Goal: Task Accomplishment & Management: Complete application form

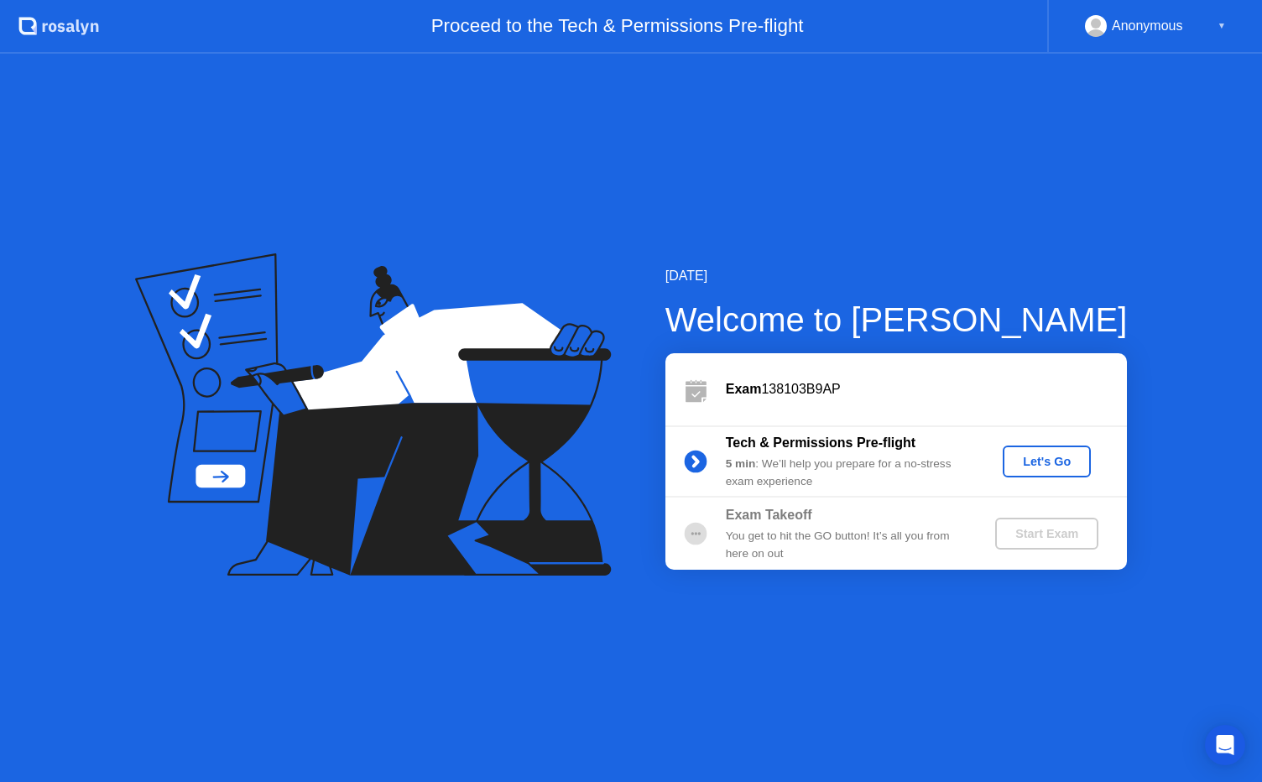
click at [1046, 463] on div "Let's Go" at bounding box center [1046, 461] width 75 height 13
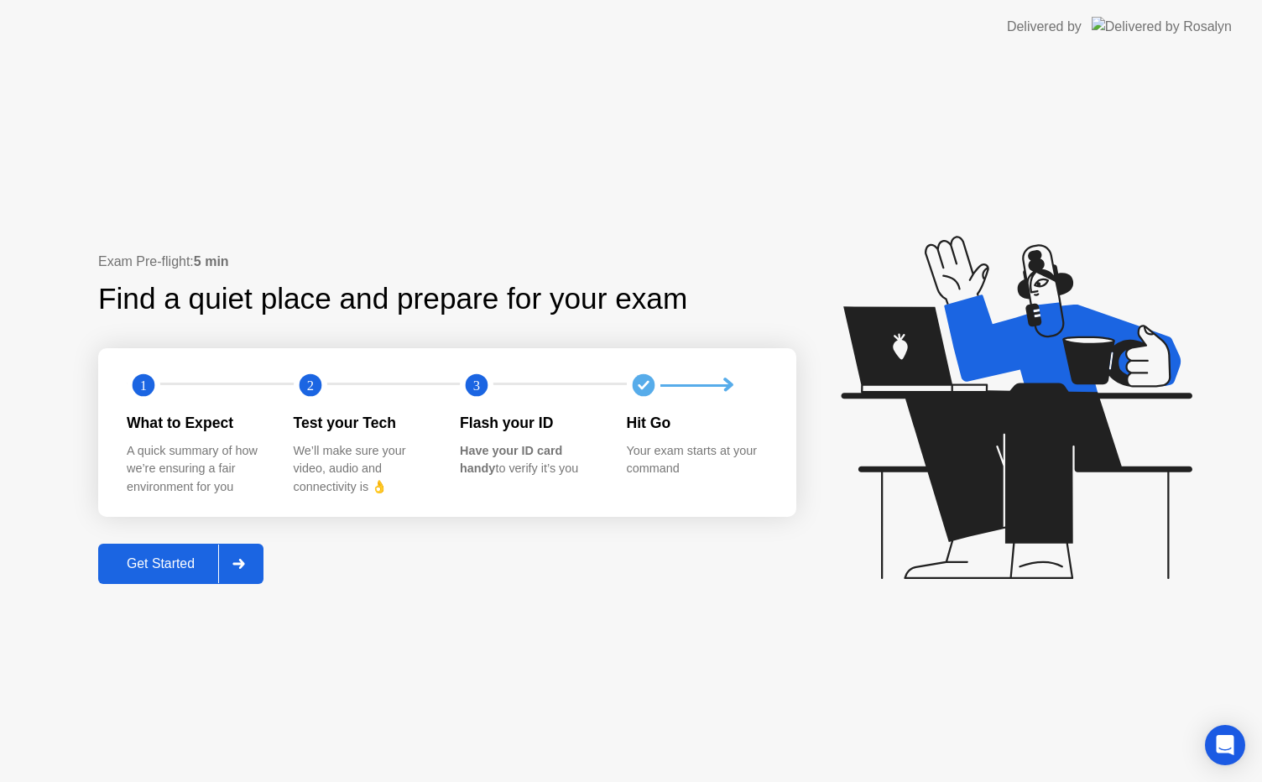
click at [185, 552] on button "Get Started" at bounding box center [180, 564] width 165 height 40
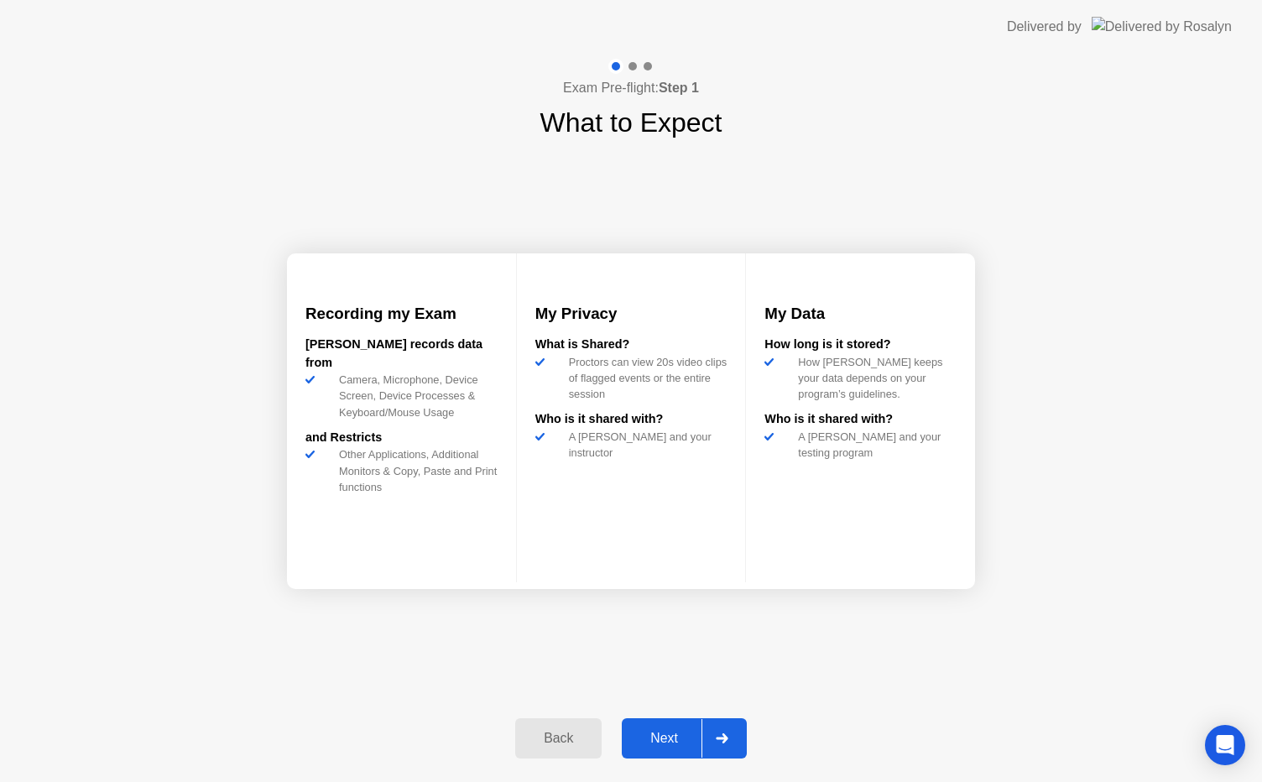
click at [670, 735] on div "Next" at bounding box center [664, 738] width 75 height 15
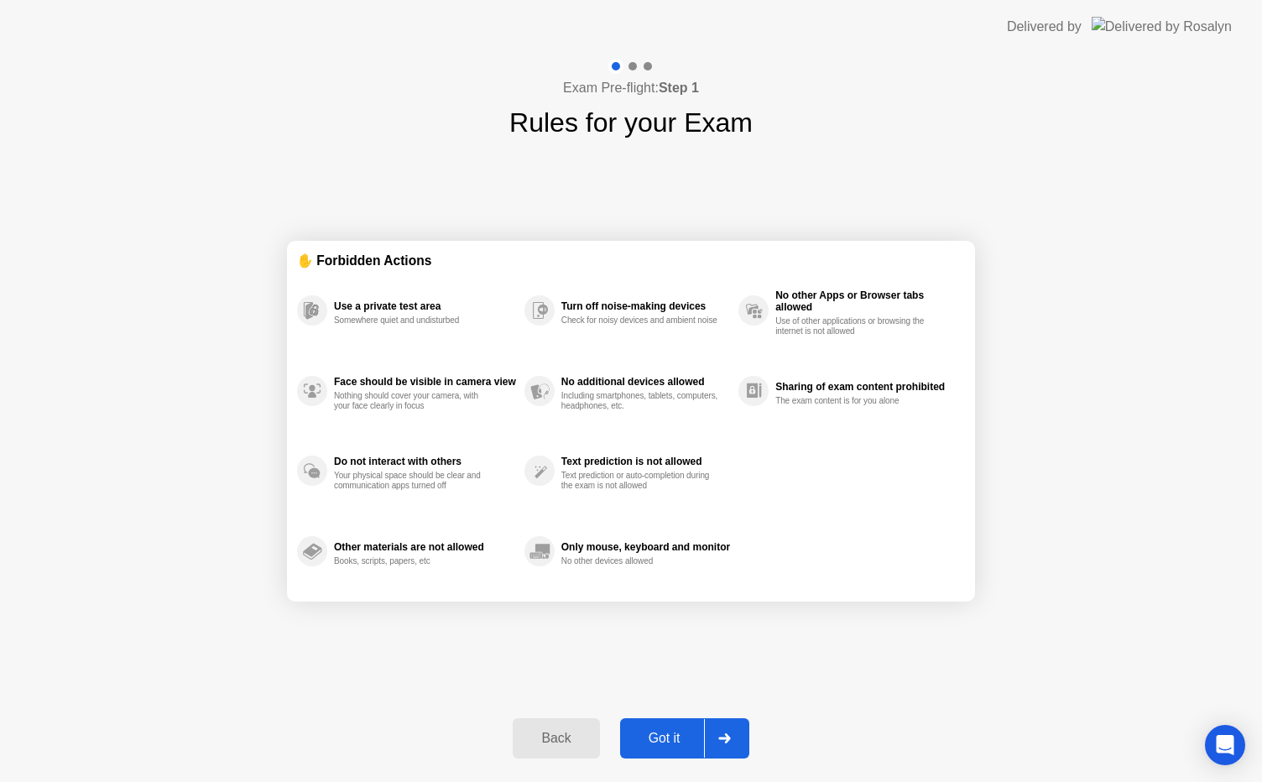
click at [670, 735] on div "Got it" at bounding box center [664, 738] width 79 height 15
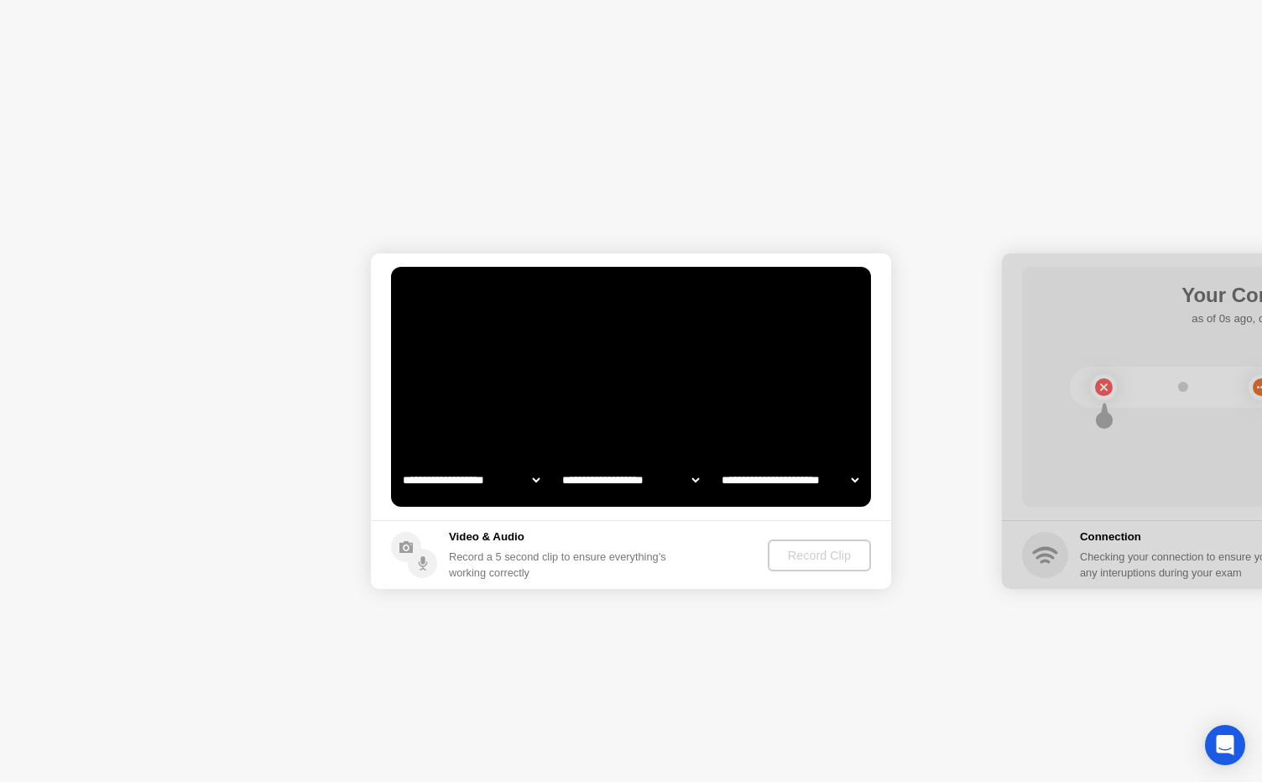
select select "**********"
select select "*******"
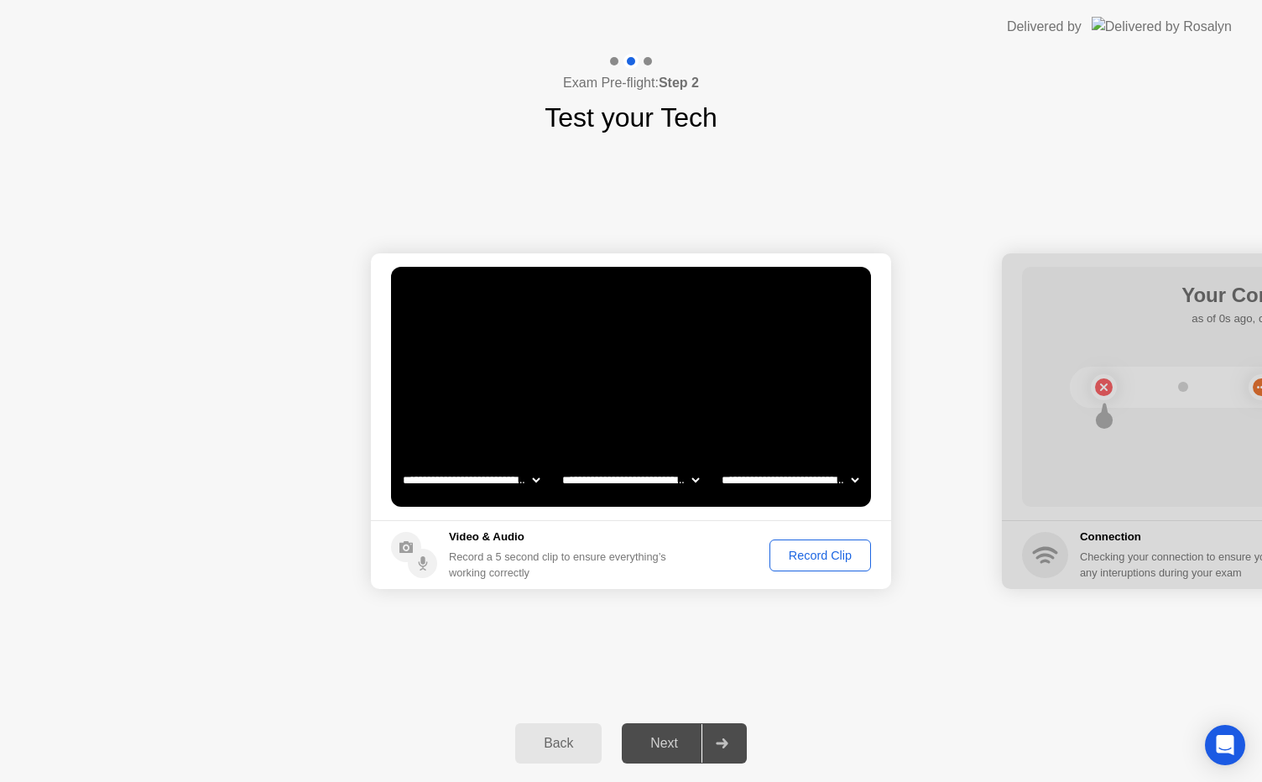
click at [670, 747] on div "Next" at bounding box center [664, 743] width 75 height 15
click at [726, 742] on icon at bounding box center [722, 743] width 12 height 10
click at [809, 559] on div "Record Clip" at bounding box center [820, 555] width 90 height 13
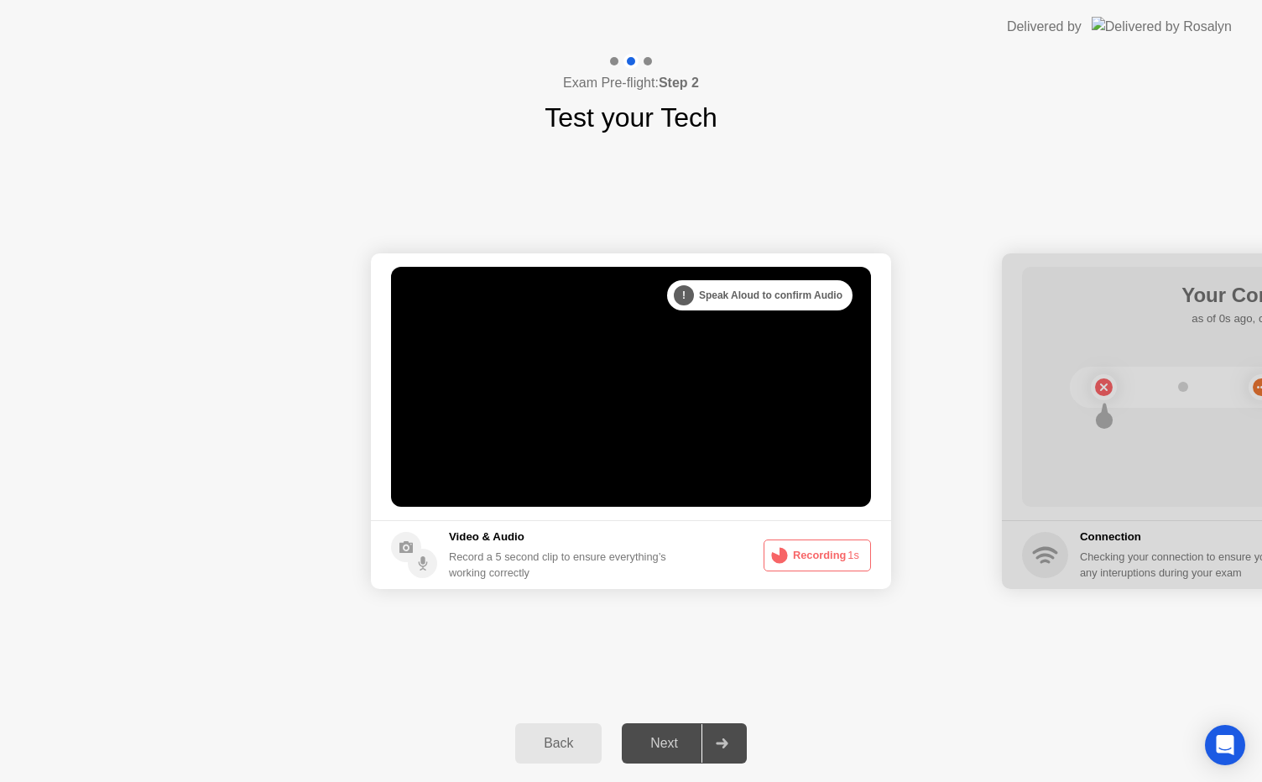
click at [803, 550] on button "Recording 1s" at bounding box center [817, 556] width 107 height 32
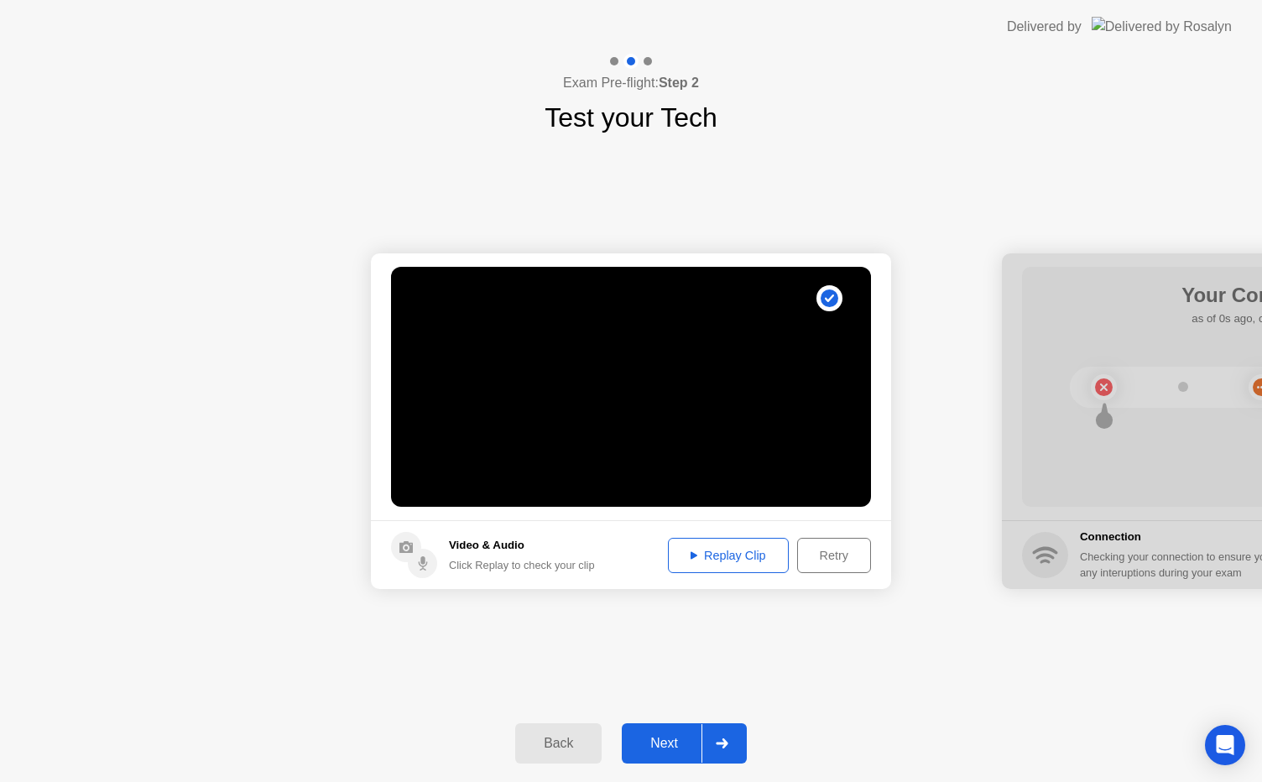
click at [666, 743] on div "Next" at bounding box center [664, 743] width 75 height 15
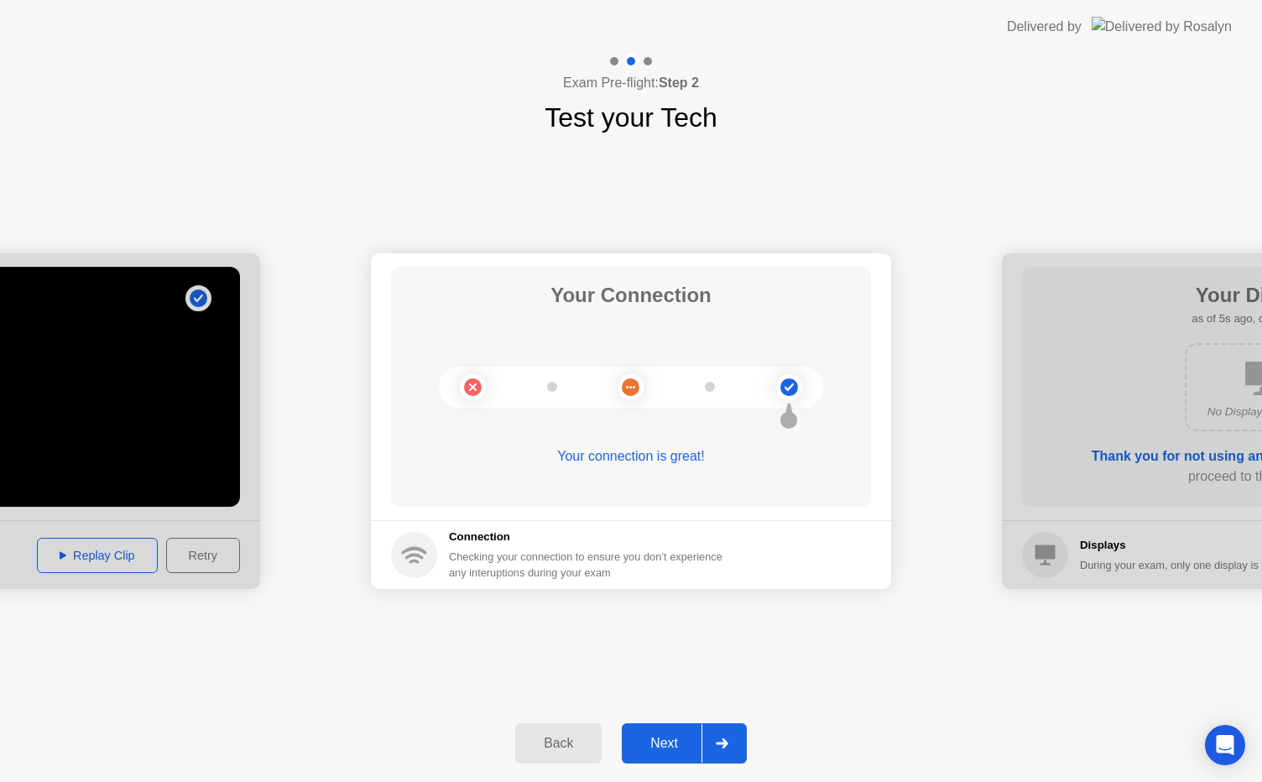
click at [651, 747] on div "Next" at bounding box center [664, 743] width 75 height 15
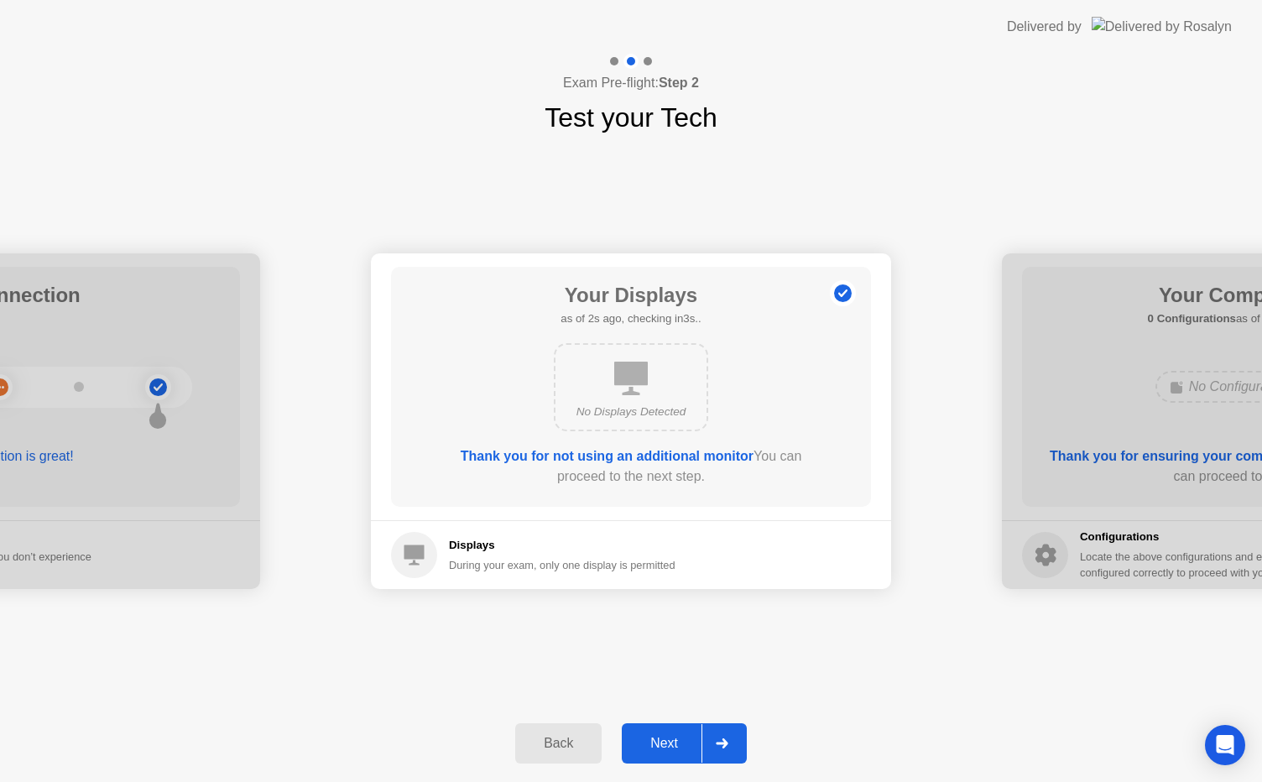
click at [651, 747] on div "Next" at bounding box center [664, 743] width 75 height 15
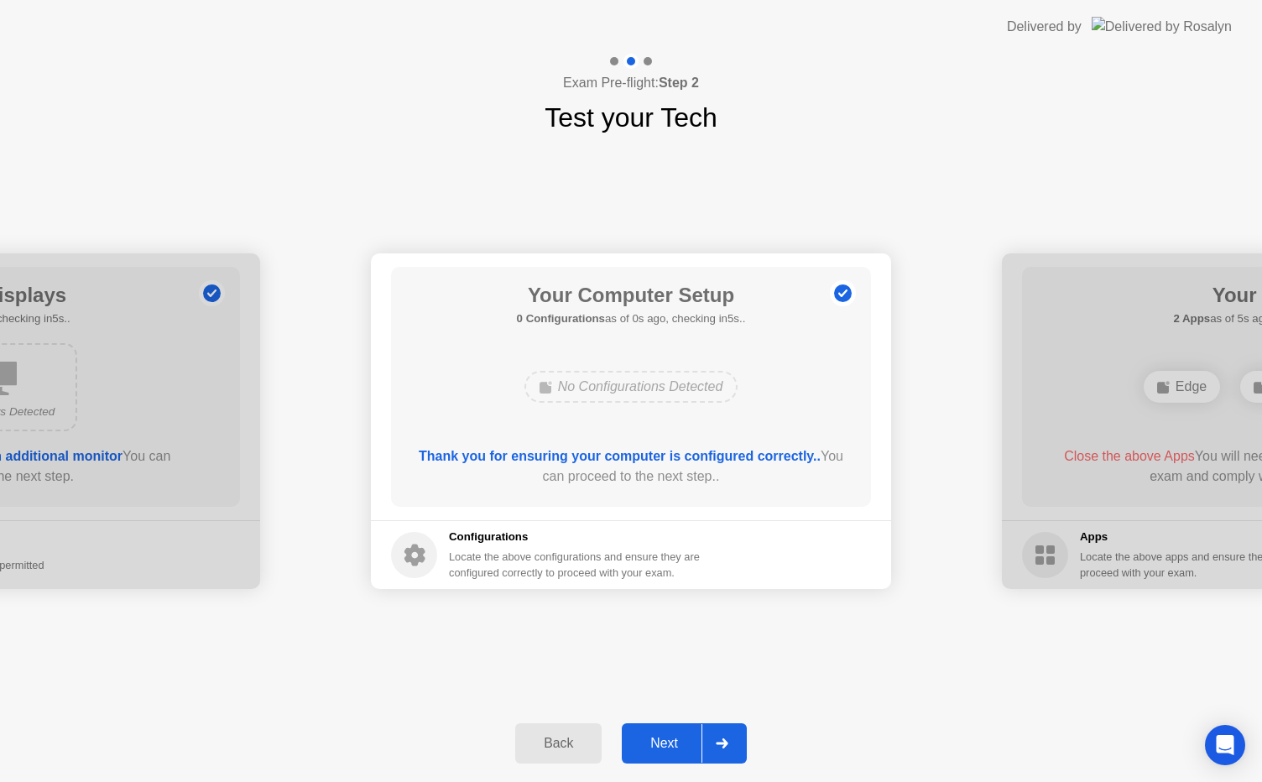
click at [651, 747] on div "Next" at bounding box center [664, 743] width 75 height 15
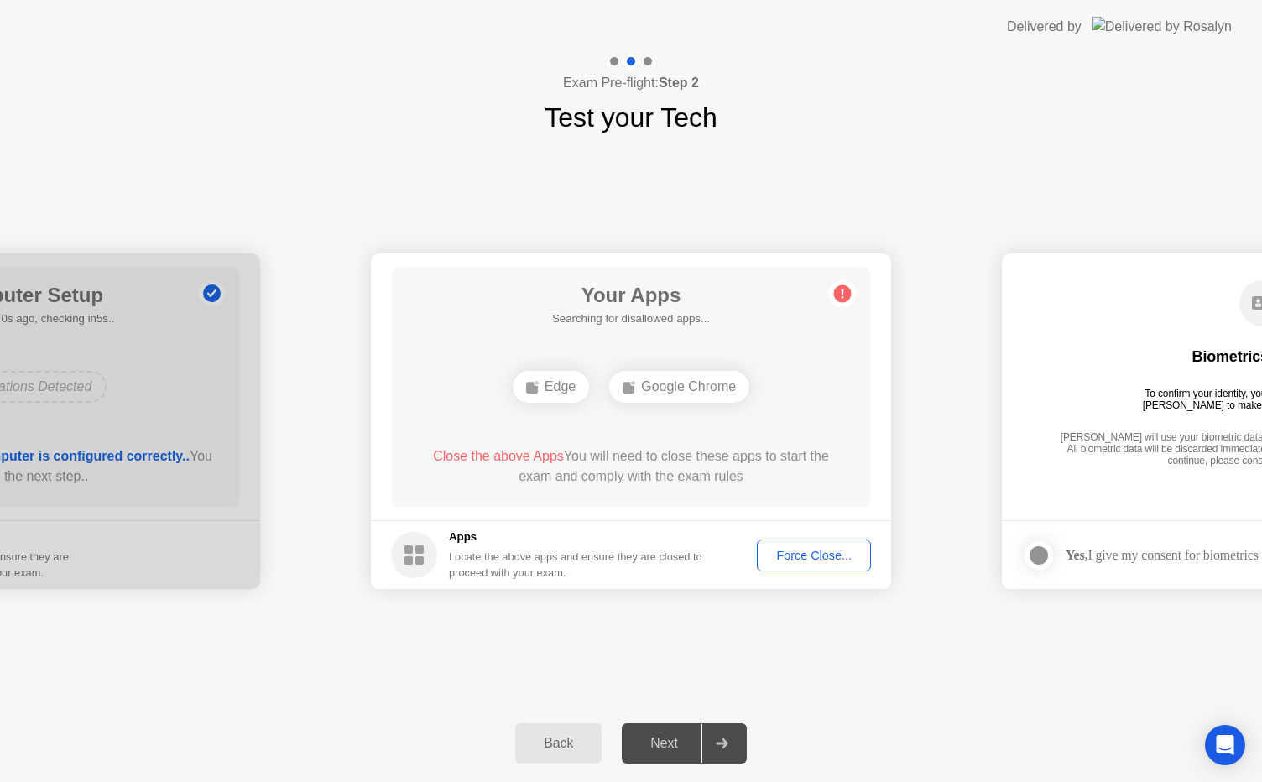
click at [651, 747] on div "Next" at bounding box center [664, 743] width 75 height 15
click at [681, 392] on div "Google Chrome" at bounding box center [679, 387] width 140 height 32
click at [812, 561] on div "Force Close..." at bounding box center [814, 555] width 102 height 13
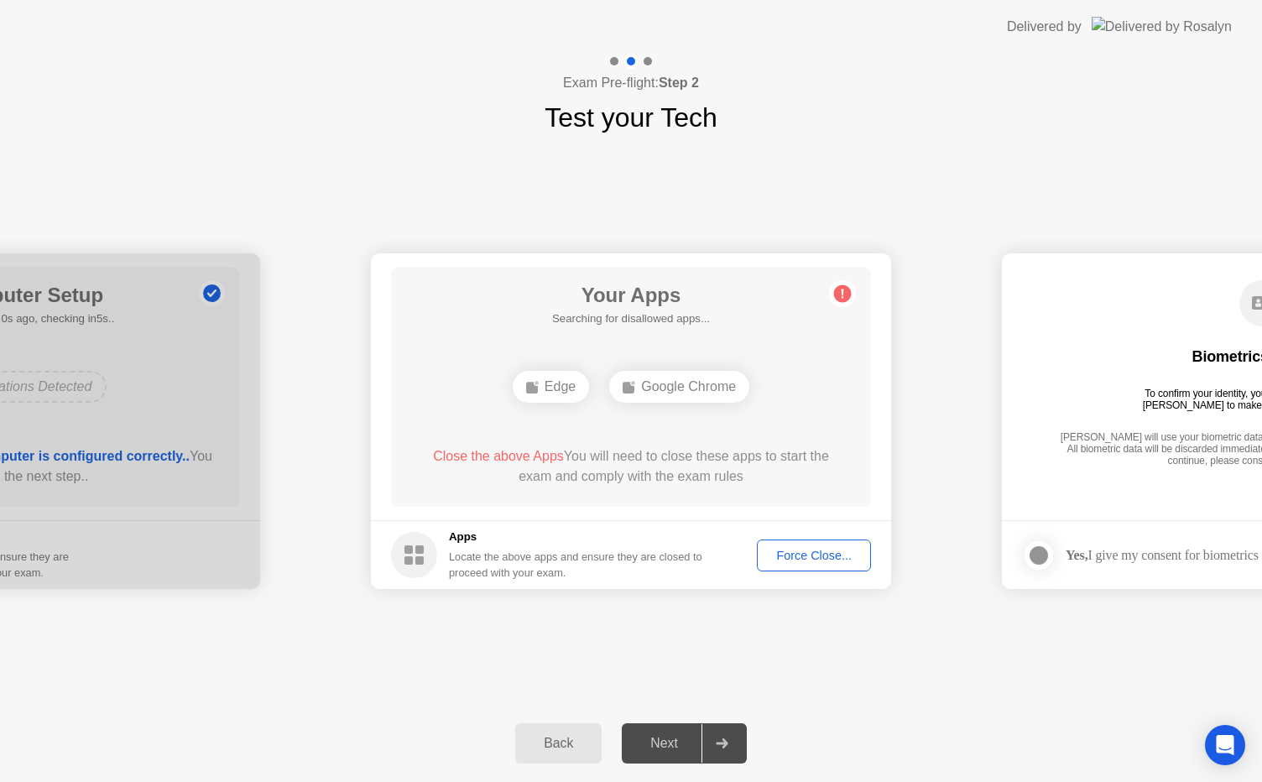
click at [797, 555] on div "Force Close..." at bounding box center [814, 555] width 102 height 13
click at [717, 743] on icon at bounding box center [722, 743] width 13 height 10
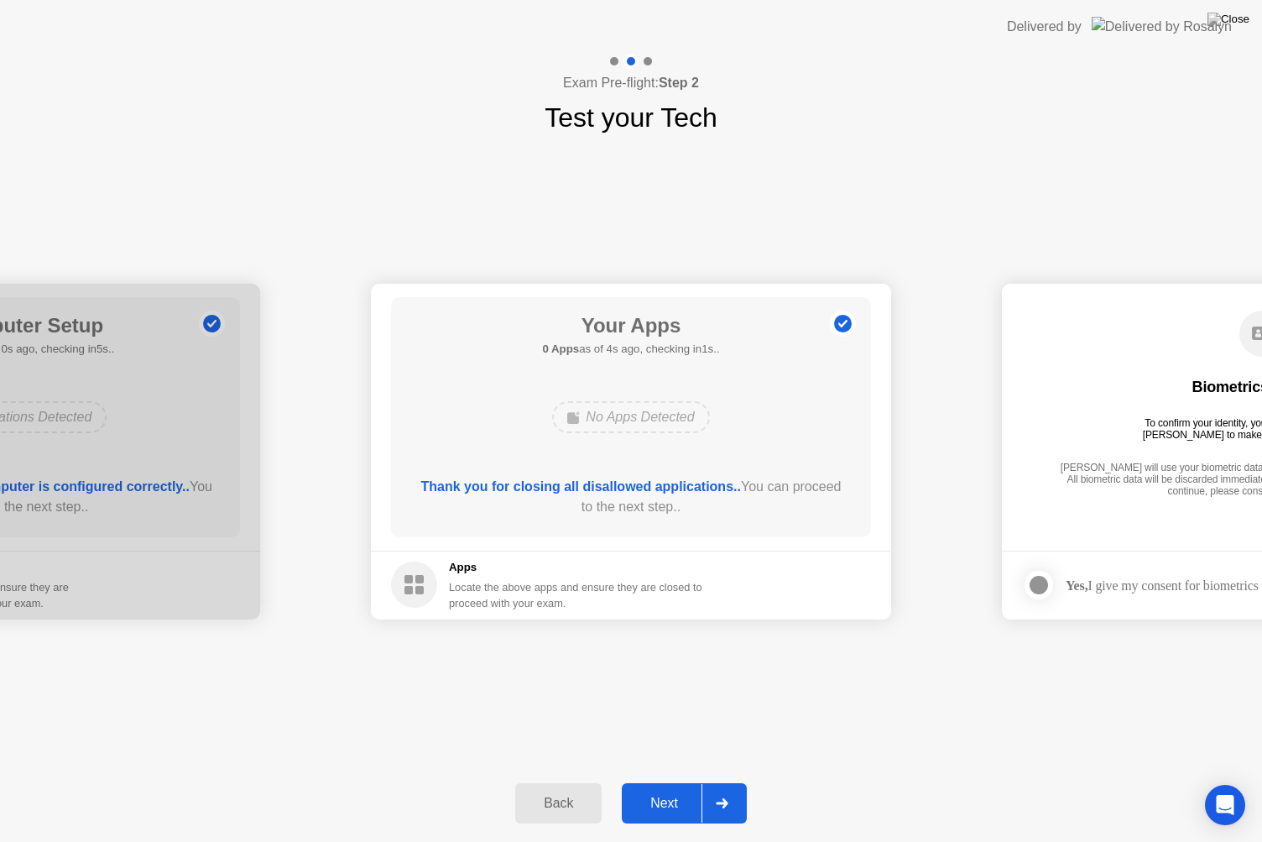
click at [671, 781] on div "Next" at bounding box center [664, 802] width 75 height 15
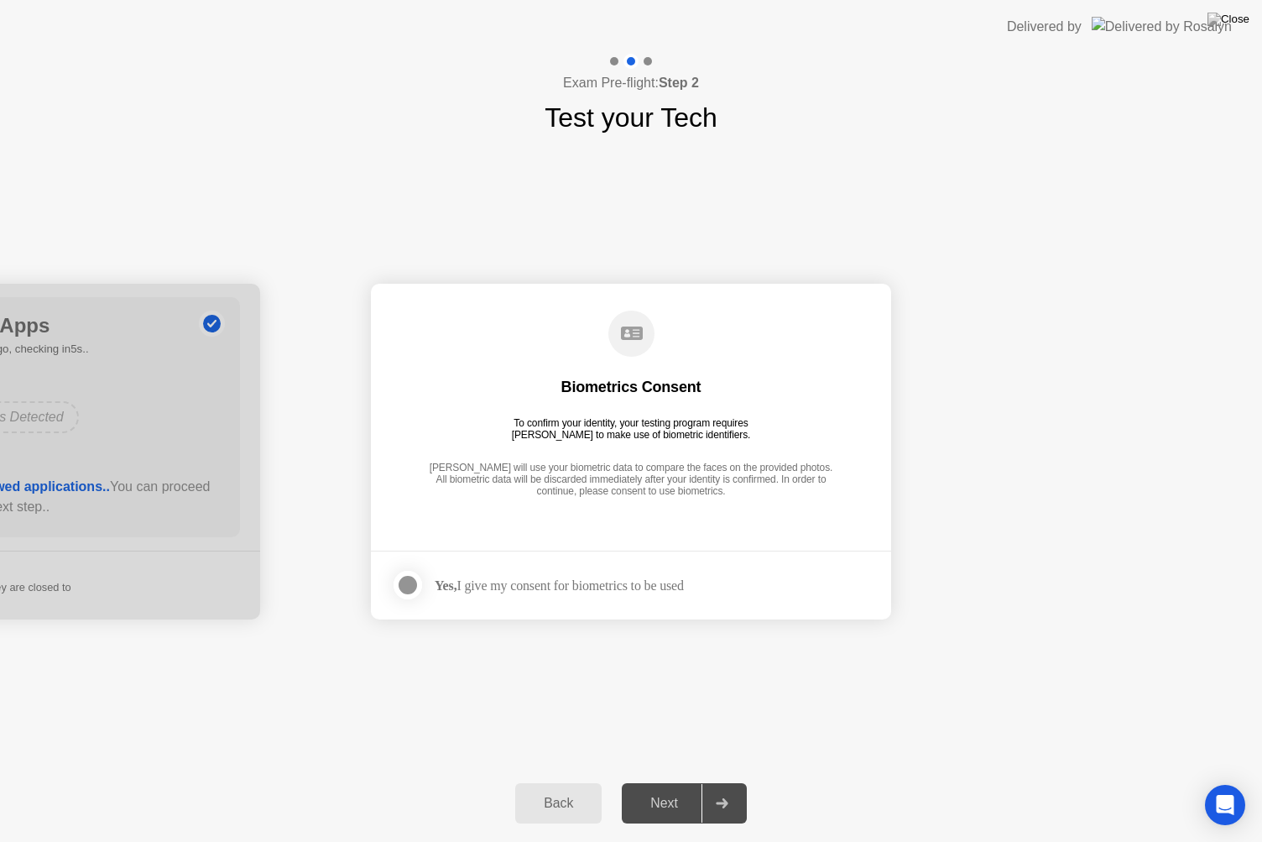
click at [411, 584] on div at bounding box center [408, 585] width 20 height 20
click at [662, 781] on div "Next" at bounding box center [664, 802] width 75 height 15
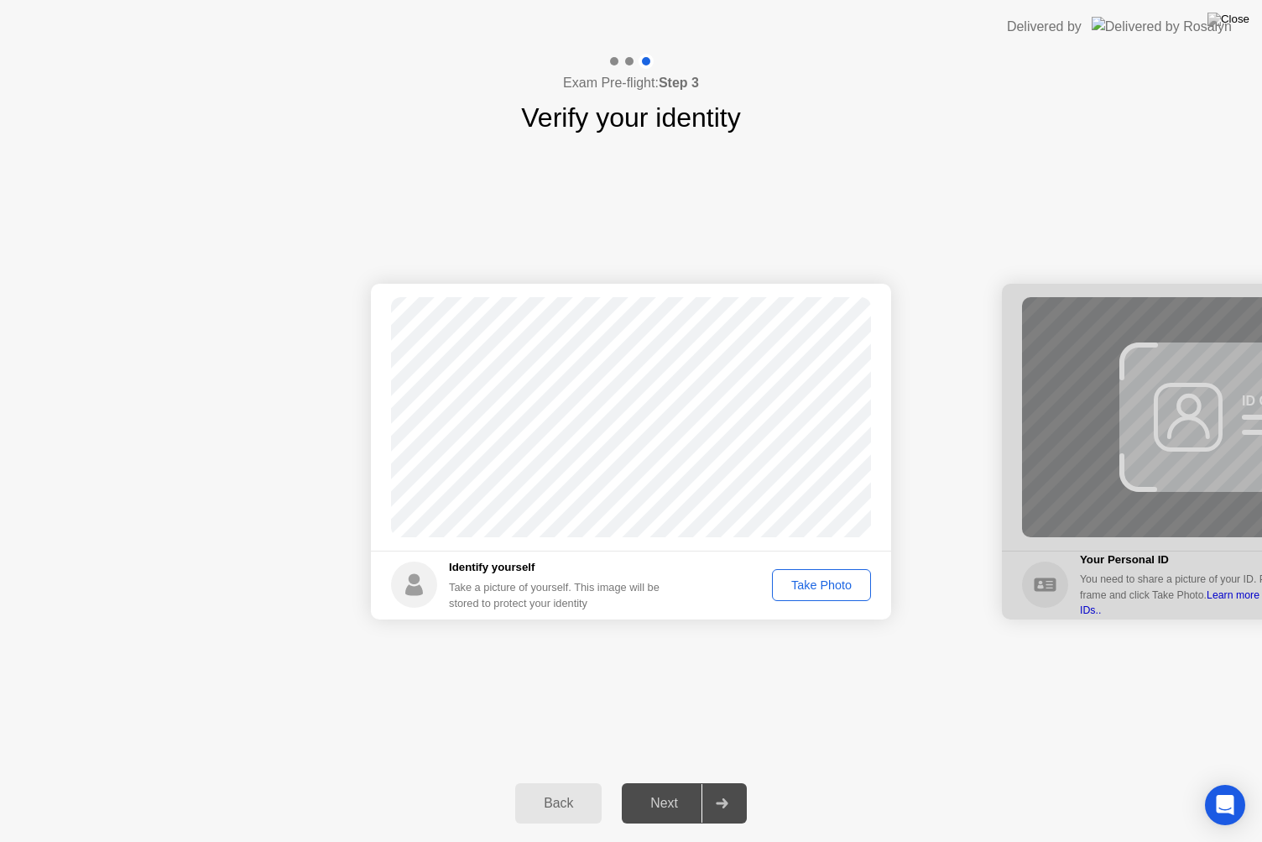
click at [800, 589] on div "Take Photo" at bounding box center [821, 584] width 87 height 13
click at [663, 781] on div "Next" at bounding box center [664, 802] width 75 height 15
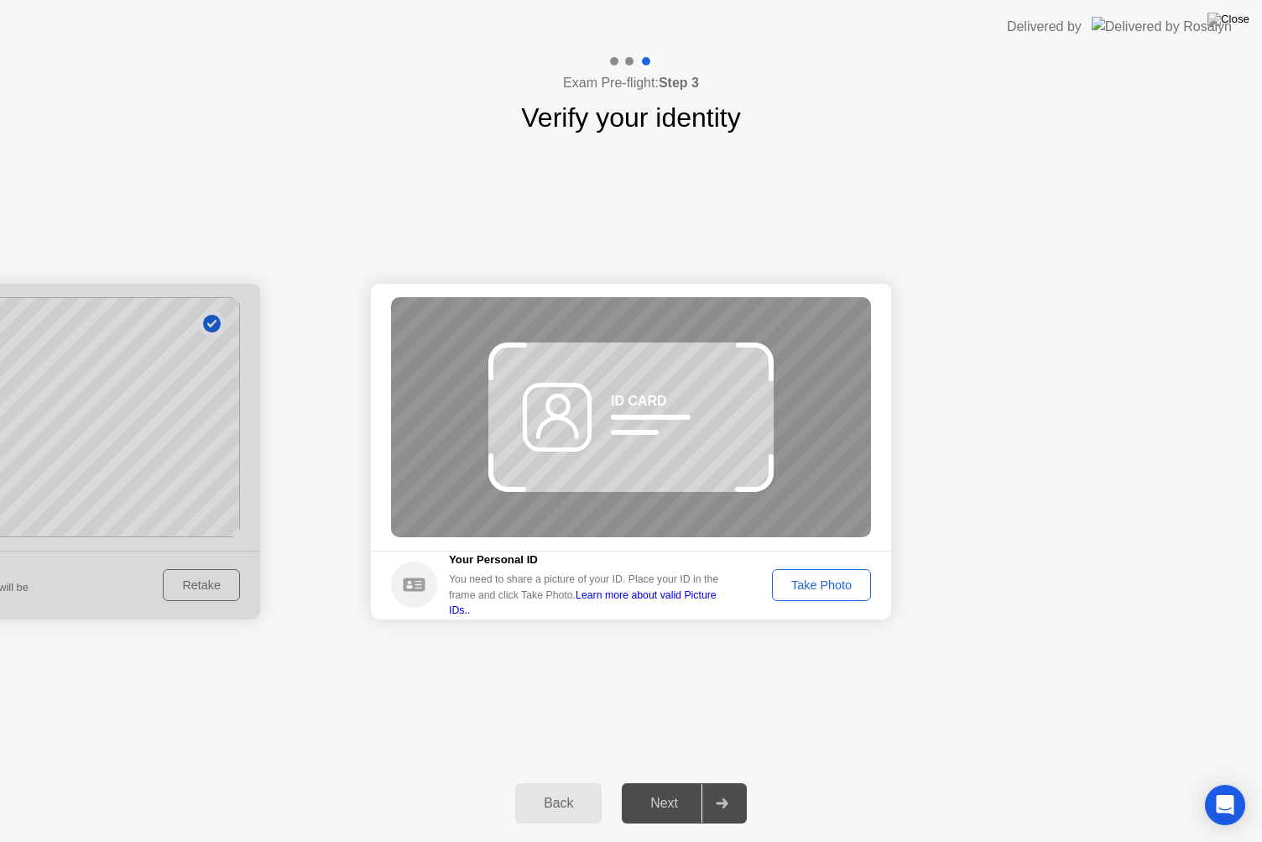
click at [814, 582] on div "Take Photo" at bounding box center [821, 584] width 87 height 13
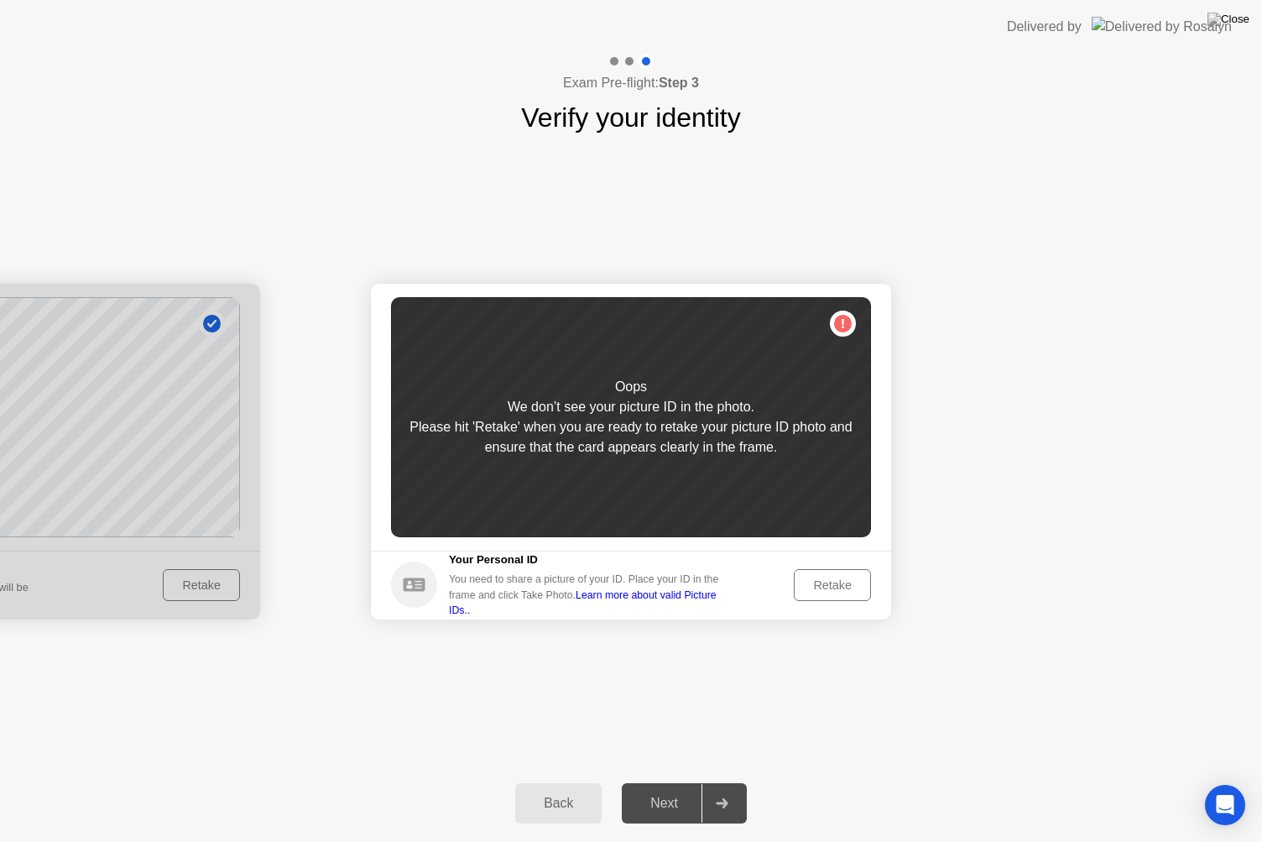
click at [814, 583] on div "Retake" at bounding box center [832, 584] width 65 height 13
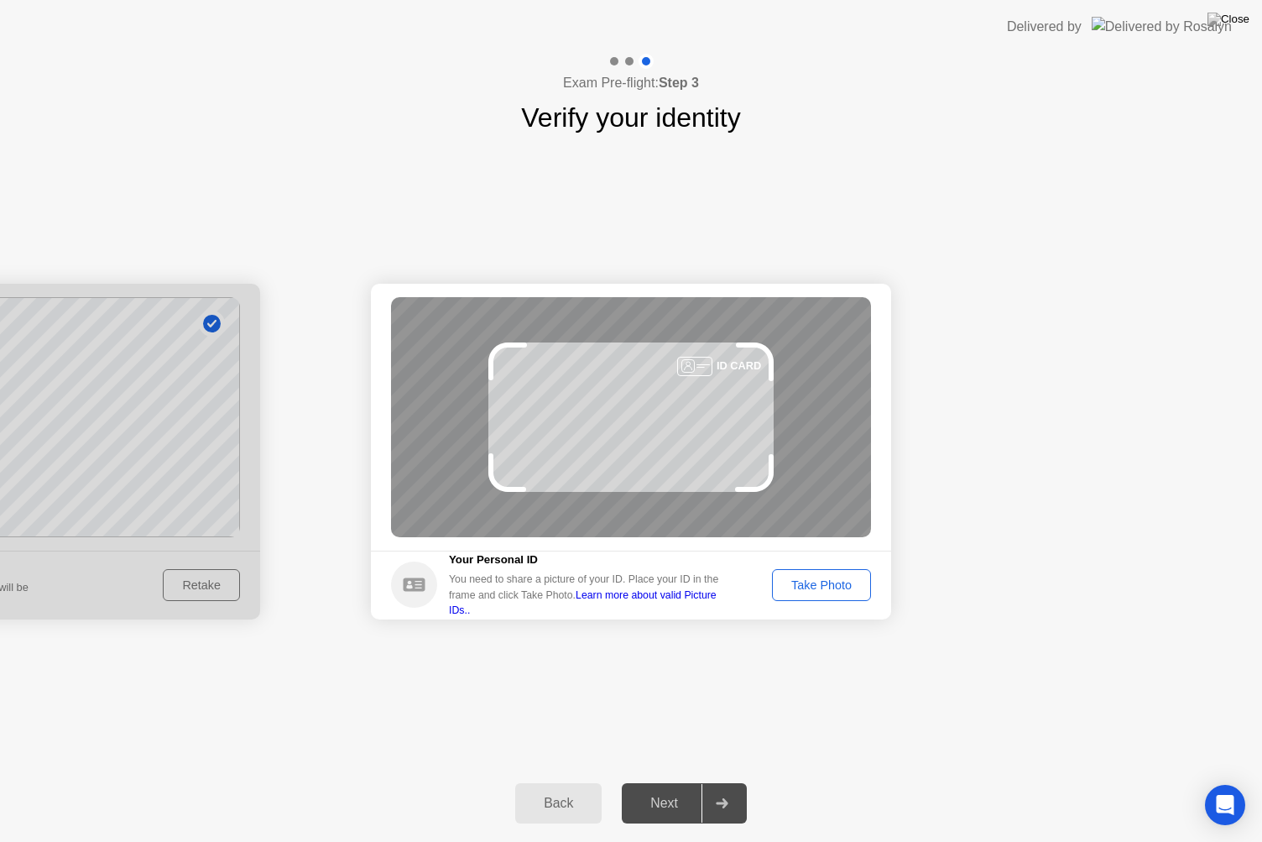
click at [814, 583] on div "Take Photo" at bounding box center [821, 584] width 87 height 13
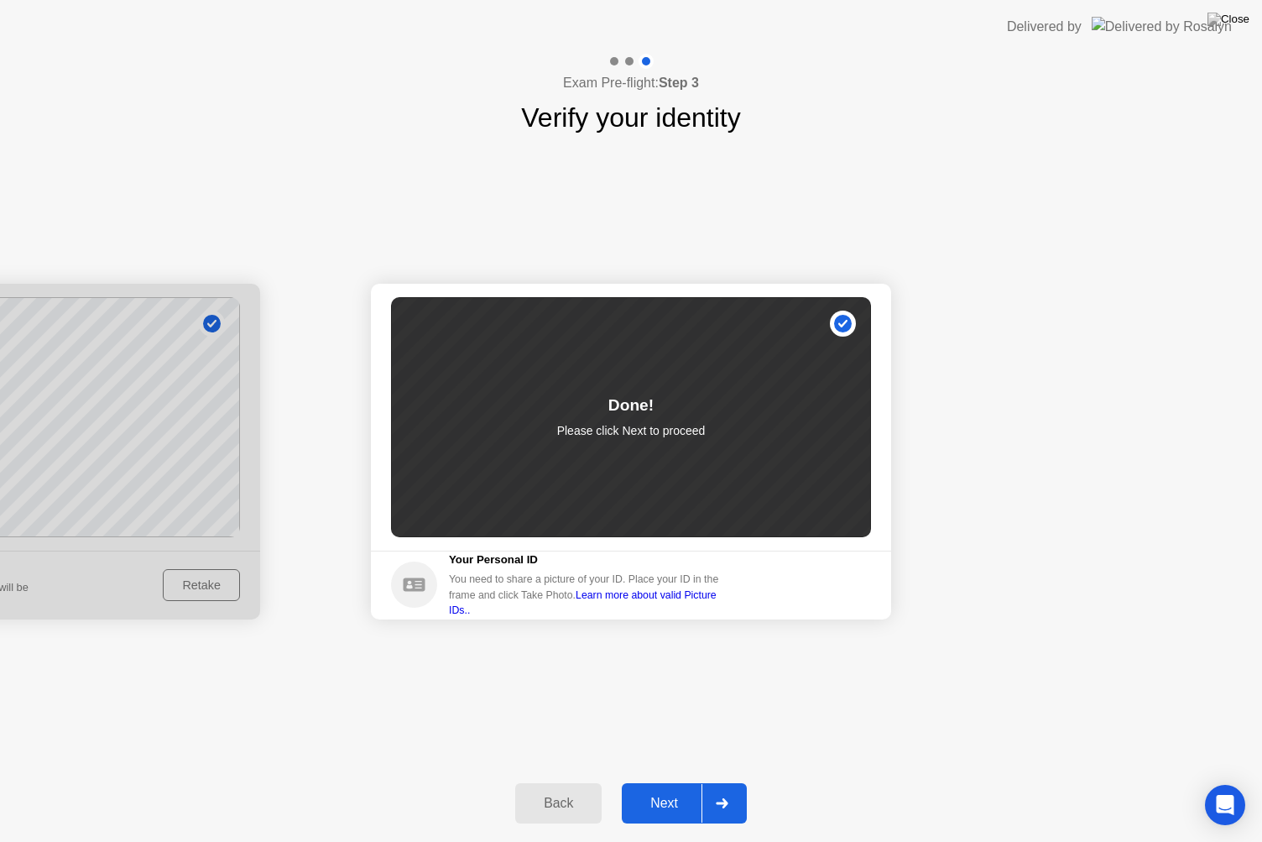
click at [664, 781] on div "Next" at bounding box center [664, 802] width 75 height 15
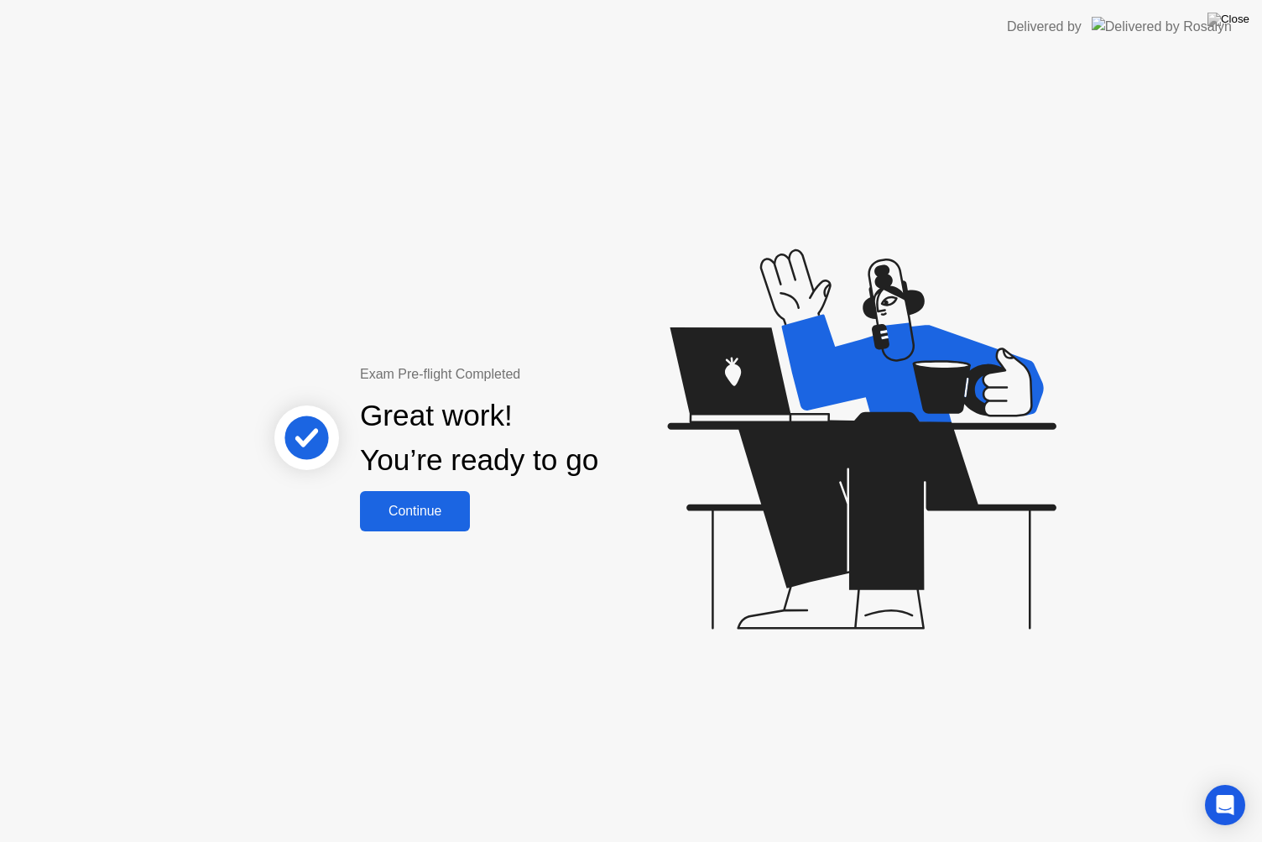
click at [441, 513] on div "Continue" at bounding box center [415, 510] width 100 height 15
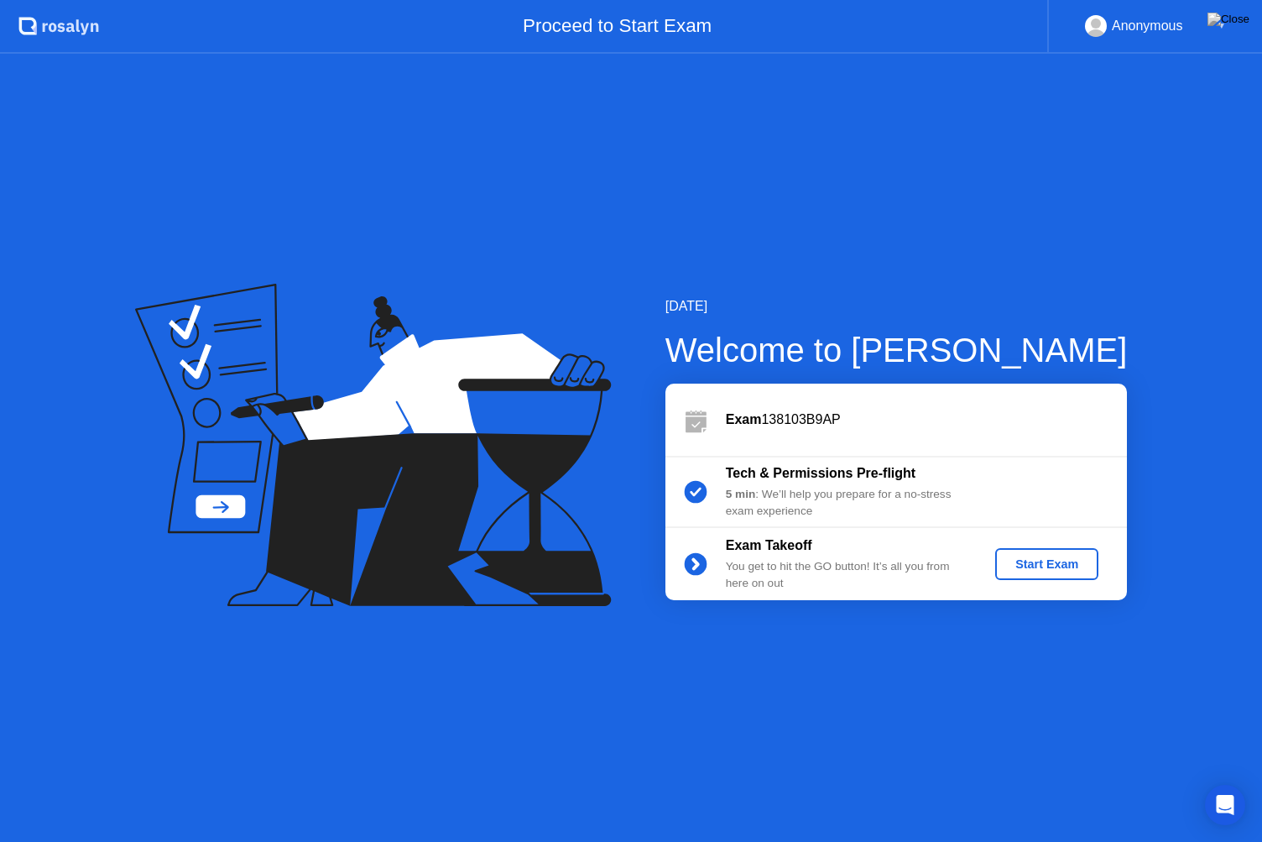
click at [1031, 562] on div "Start Exam" at bounding box center [1047, 563] width 90 height 13
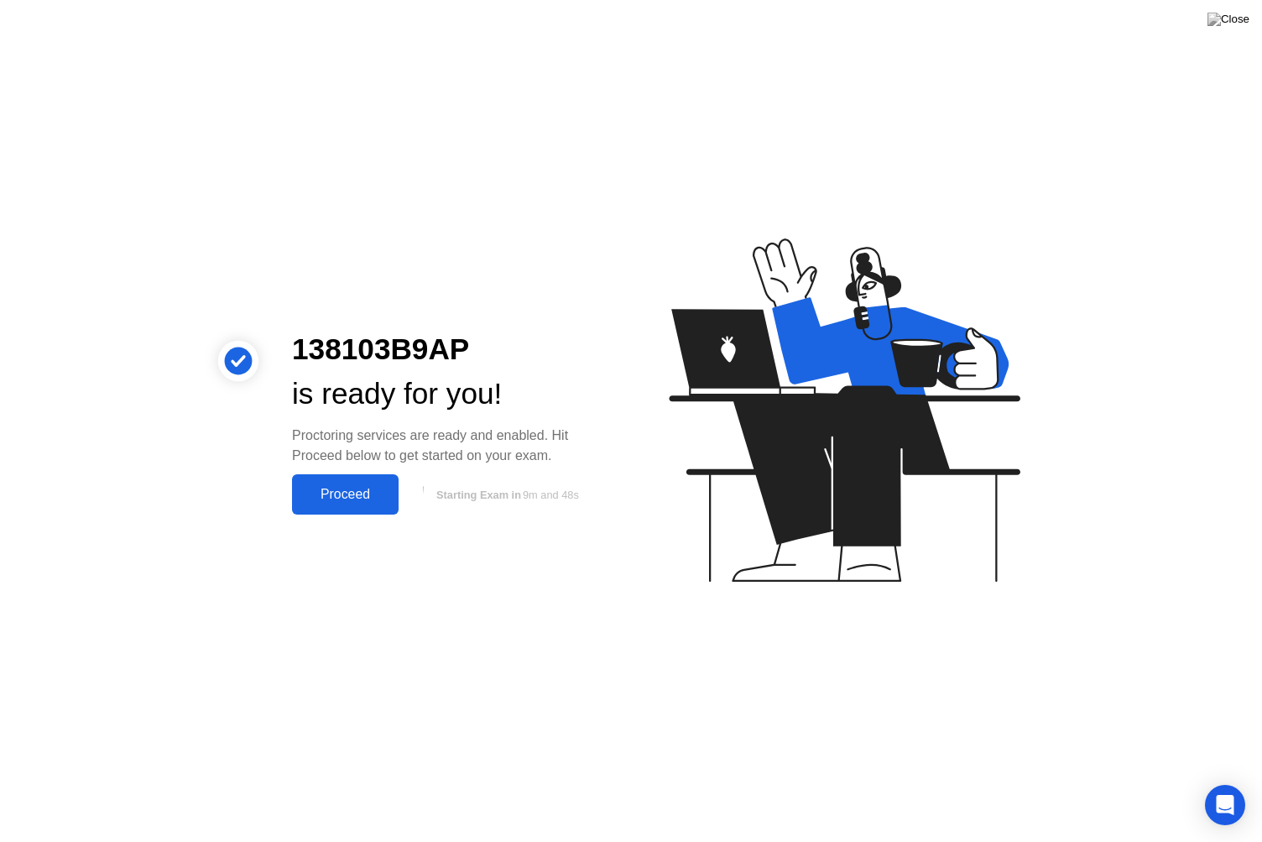
click at [338, 498] on div "Proceed" at bounding box center [345, 494] width 96 height 15
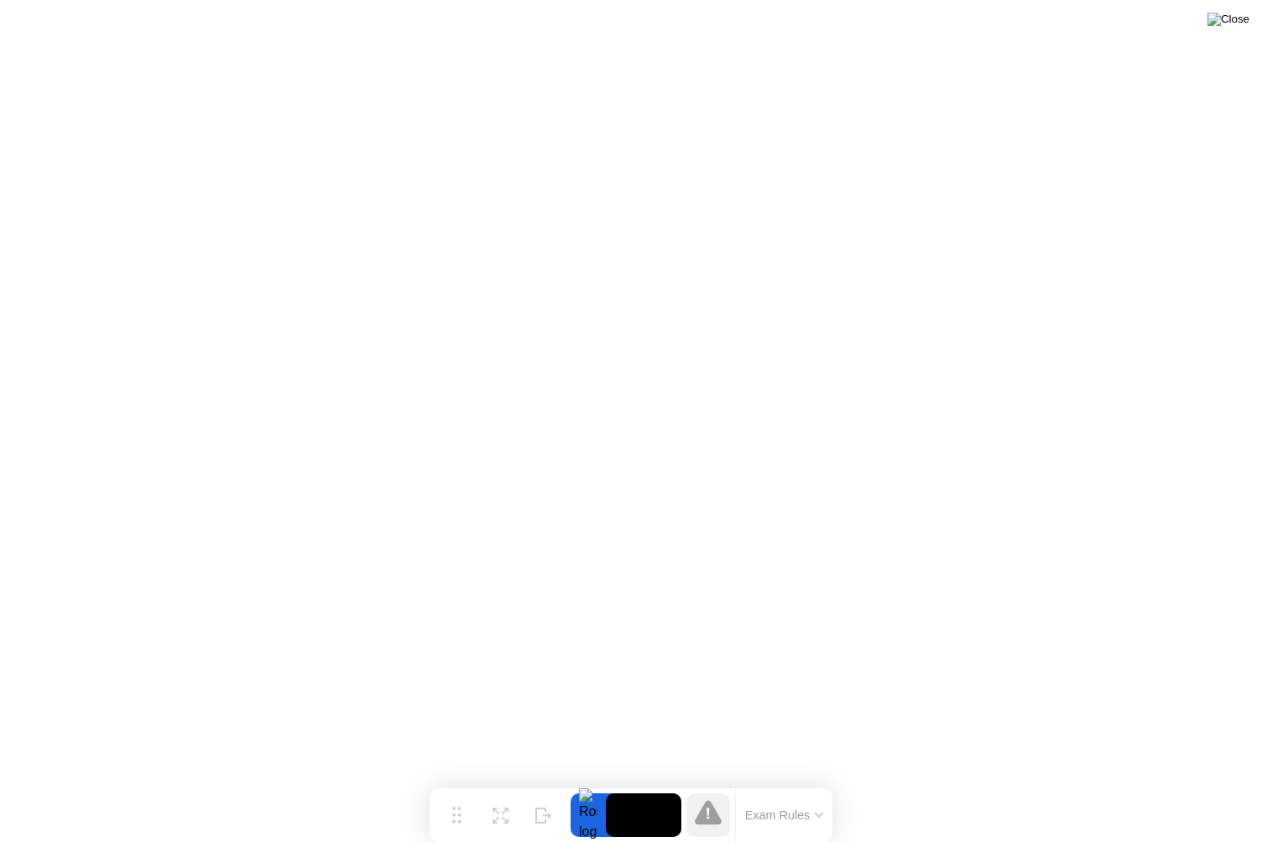
click at [1240, 26] on img at bounding box center [1228, 19] width 42 height 13
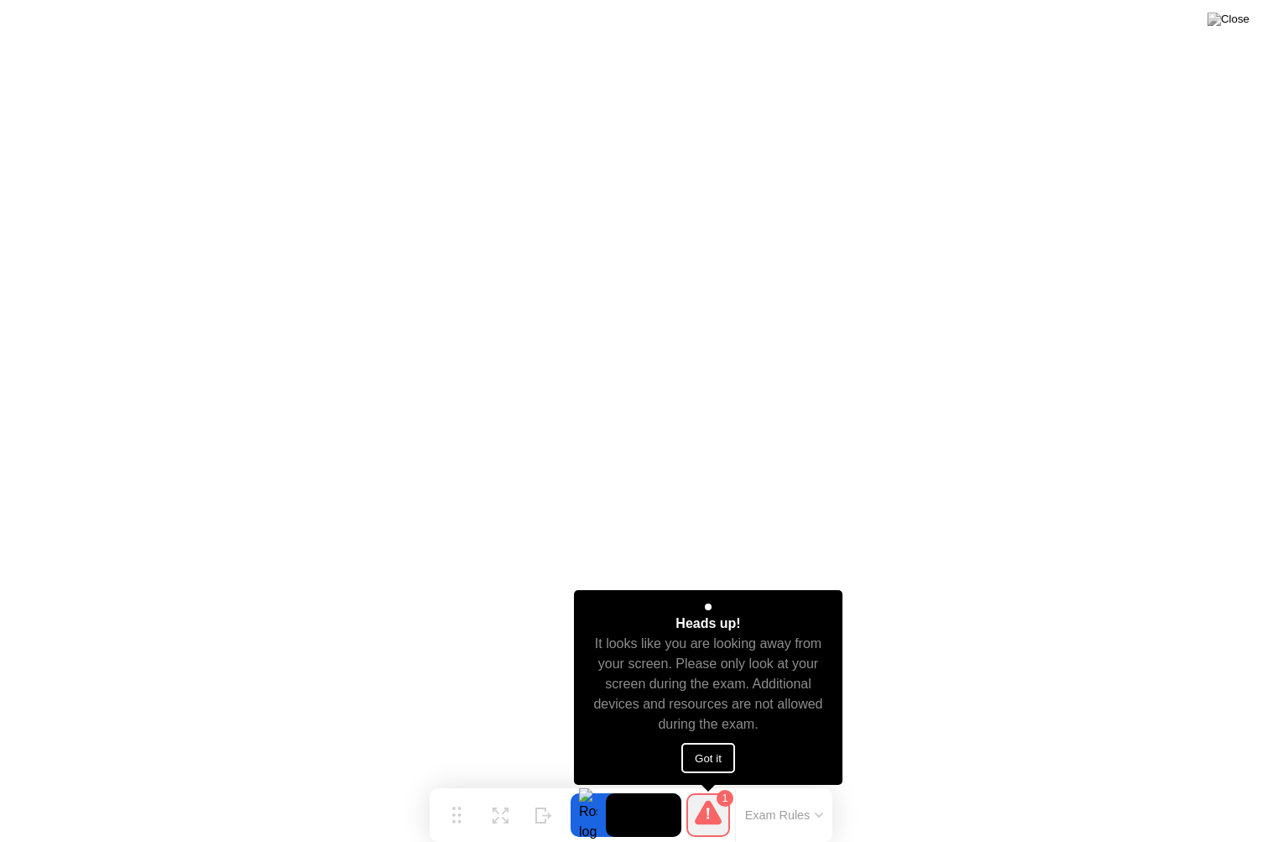
click at [707, 754] on button "Got it" at bounding box center [708, 758] width 54 height 30
